Goal: Book appointment/travel/reservation

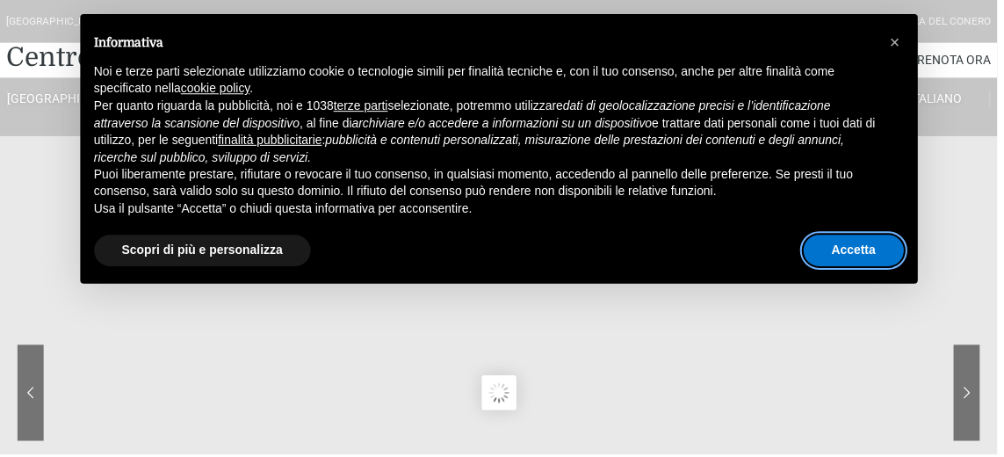
click at [851, 268] on button "Accetta" at bounding box center [859, 252] width 101 height 32
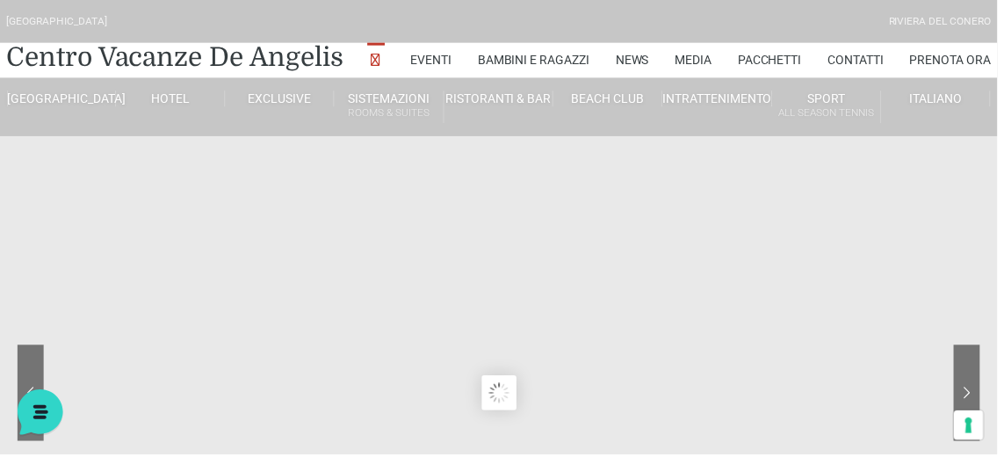
click at [929, 106] on span "Italiano" at bounding box center [942, 99] width 54 height 14
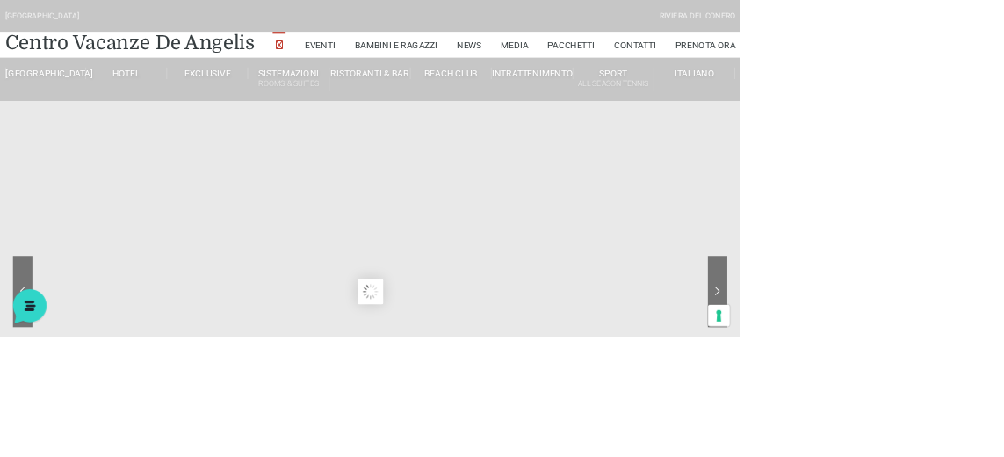
click at [925, 157] on span "English" at bounding box center [926, 151] width 35 height 12
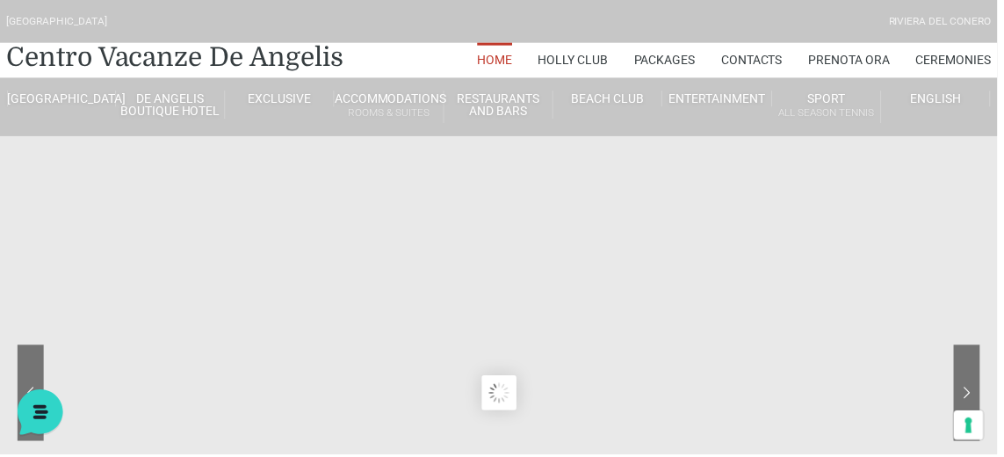
click at [371, 124] on link "Accommodations Rooms & Suites" at bounding box center [391, 107] width 110 height 32
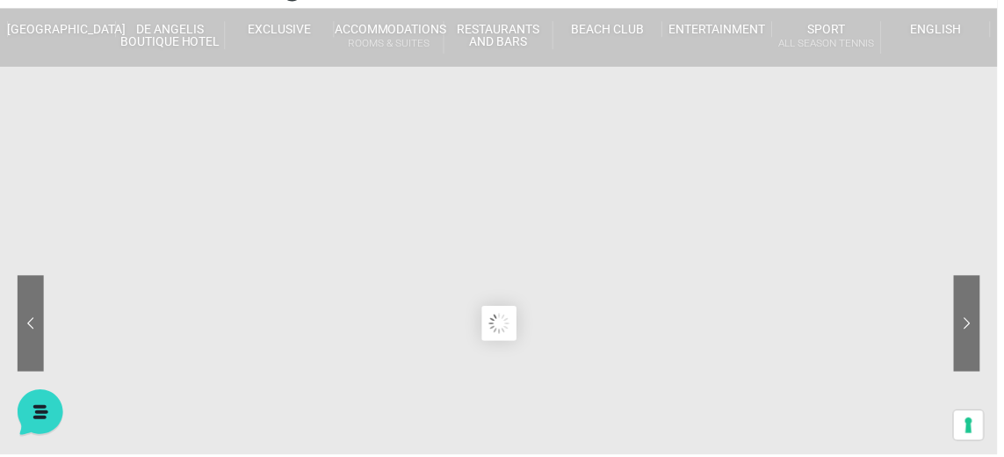
scroll to position [72, 0]
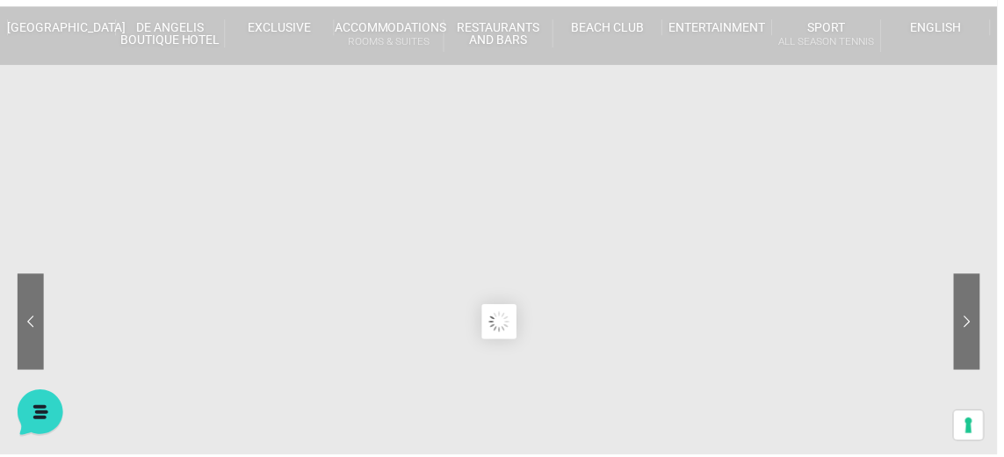
click at [399, 223] on link "Three-room wooden villa" at bounding box center [455, 207] width 176 height 31
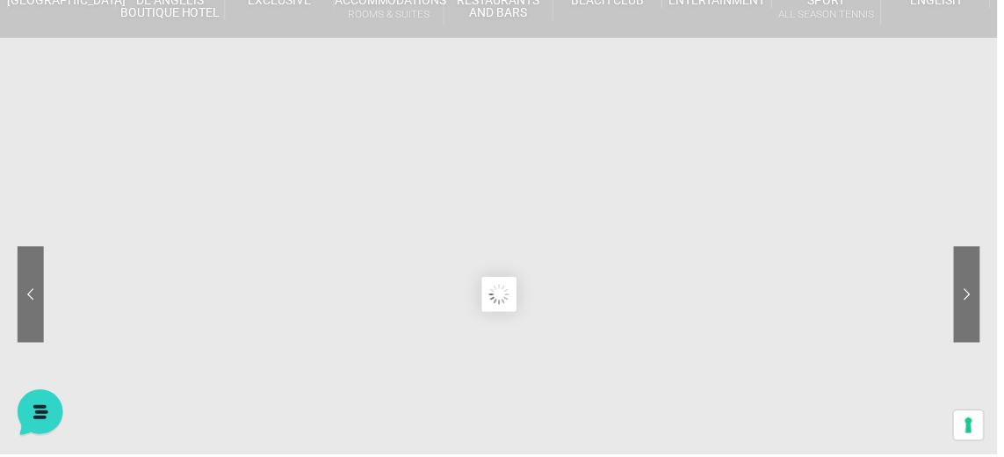
scroll to position [155, 0]
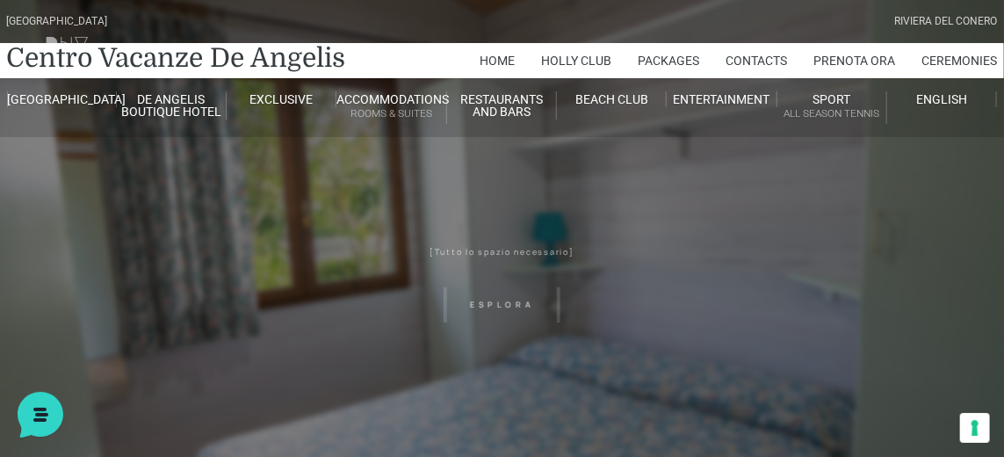
click at [814, 78] on link "Prenota Ora" at bounding box center [855, 60] width 82 height 35
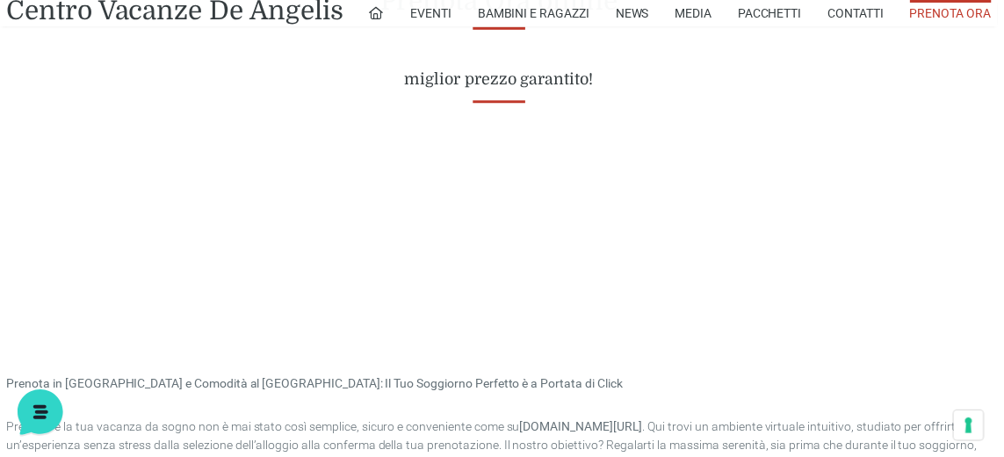
scroll to position [767, 0]
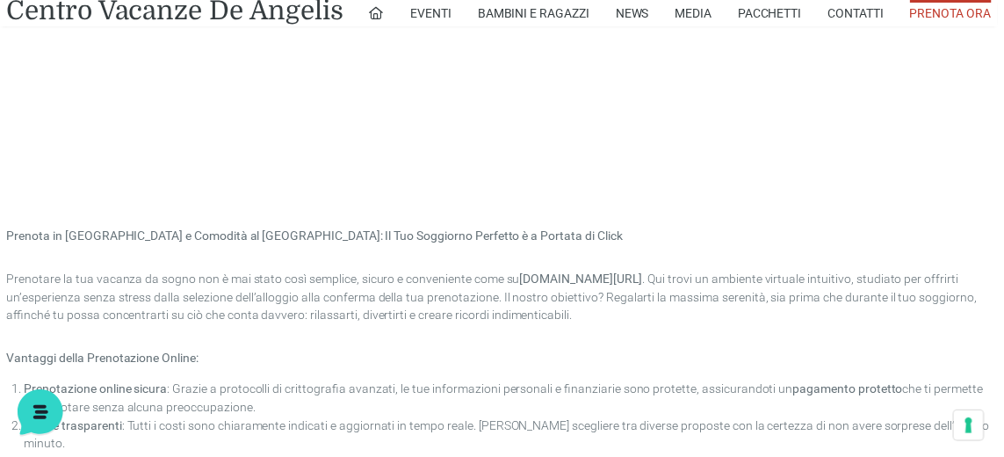
scroll to position [916, 0]
